Goal: Information Seeking & Learning: Learn about a topic

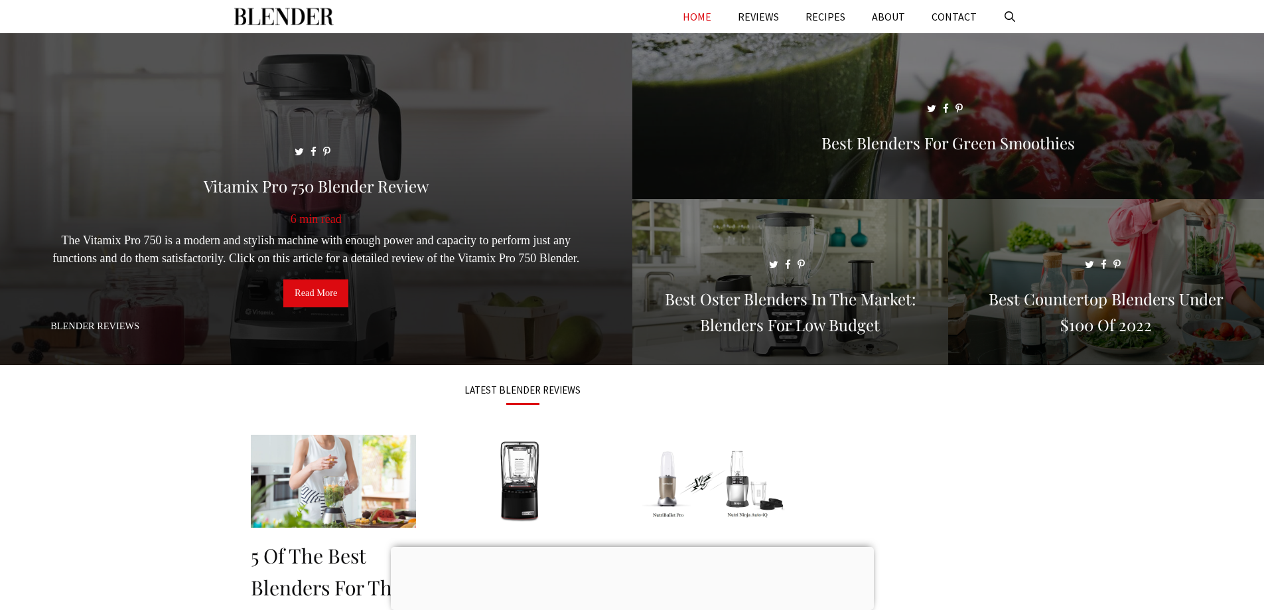
click at [311, 297] on link "Read More" at bounding box center [315, 293] width 65 height 28
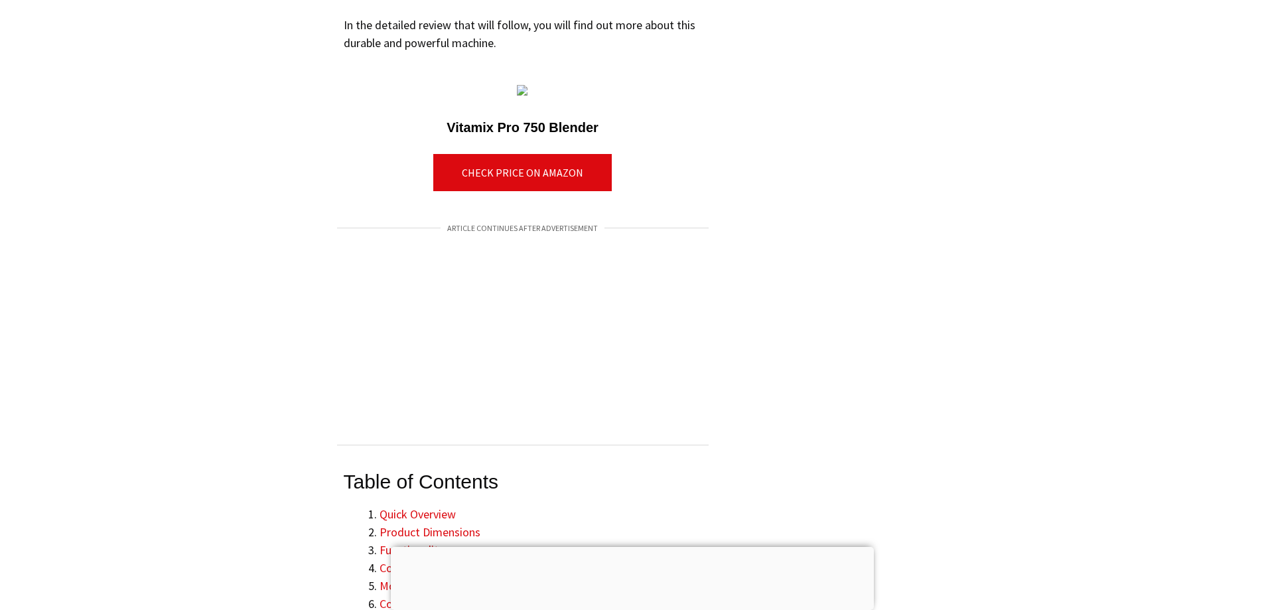
scroll to position [1726, 0]
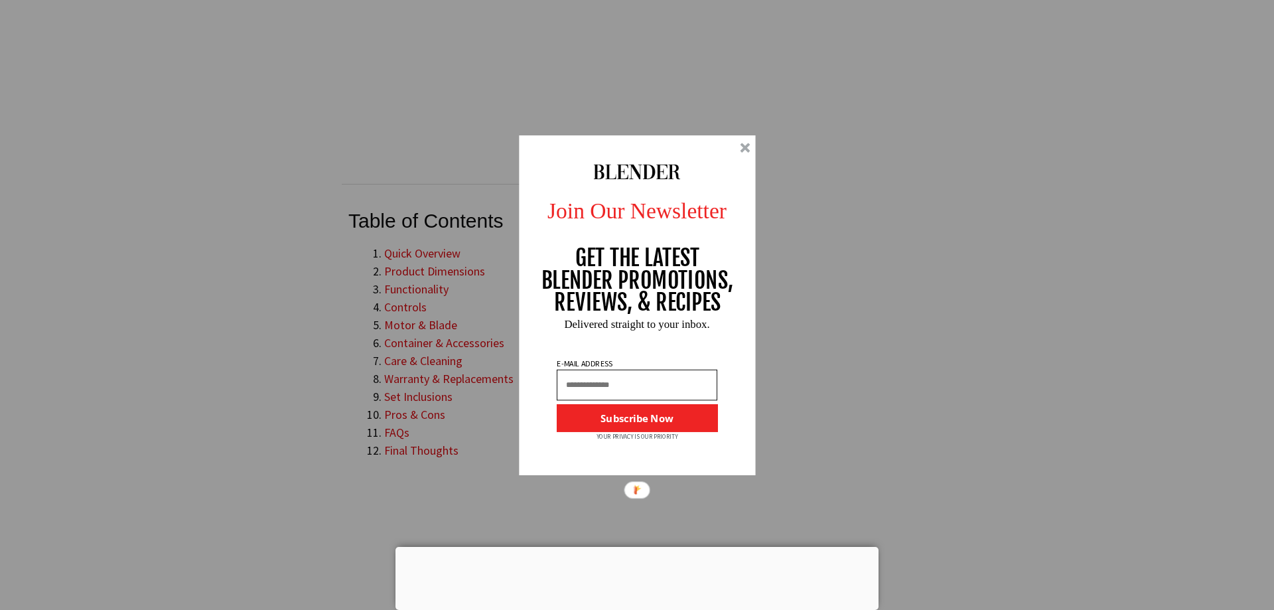
click at [748, 151] on div at bounding box center [745, 148] width 10 height 10
